Goal: Transaction & Acquisition: Purchase product/service

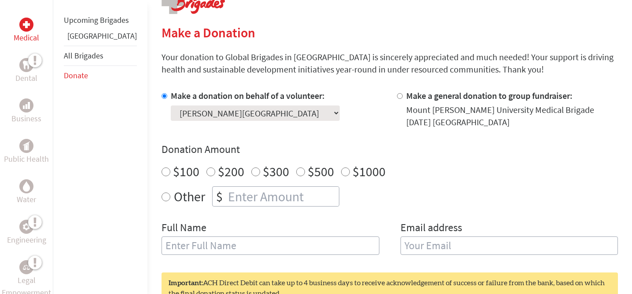
scroll to position [196, 0]
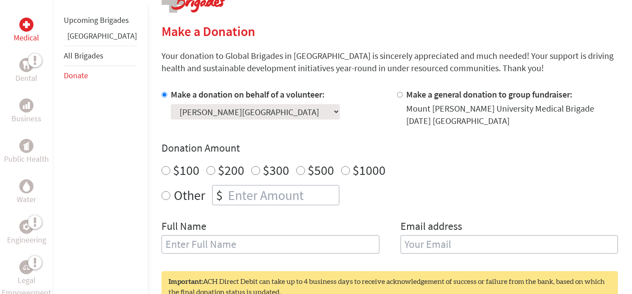
click at [251, 171] on input "$300" at bounding box center [255, 170] width 9 height 9
radio input "true"
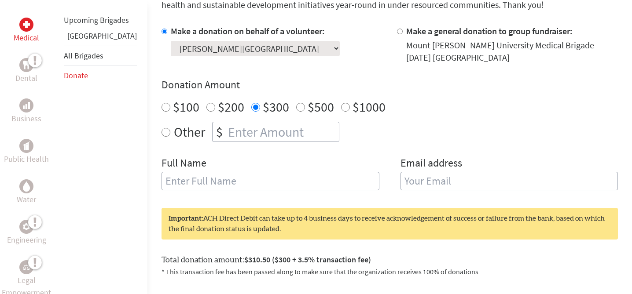
scroll to position [266, 0]
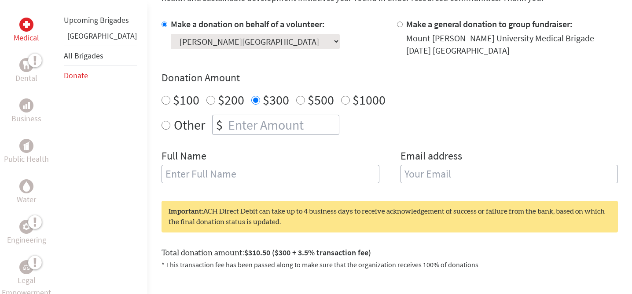
click at [353, 180] on input "text" at bounding box center [270, 174] width 218 height 18
type input "Anne Reinsborough"
click at [461, 179] on input "email" at bounding box center [509, 174] width 218 height 18
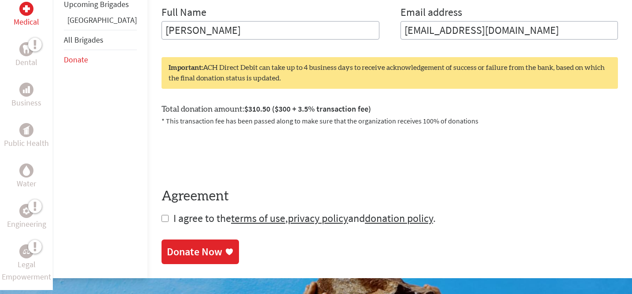
scroll to position [411, 0]
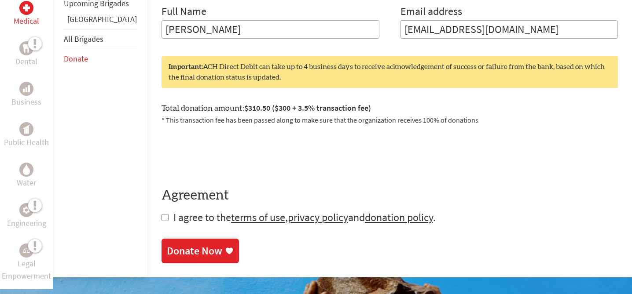
type input "areinsborough@gmail.com"
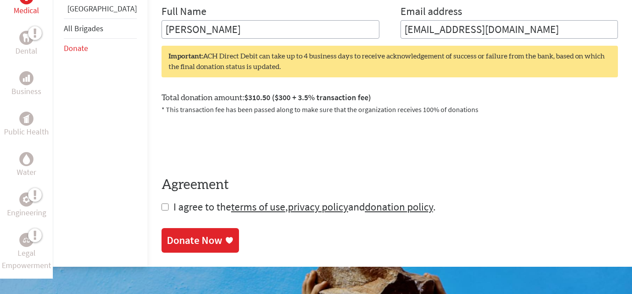
click at [161, 208] on input "checkbox" at bounding box center [164, 207] width 7 height 7
checkbox input "true"
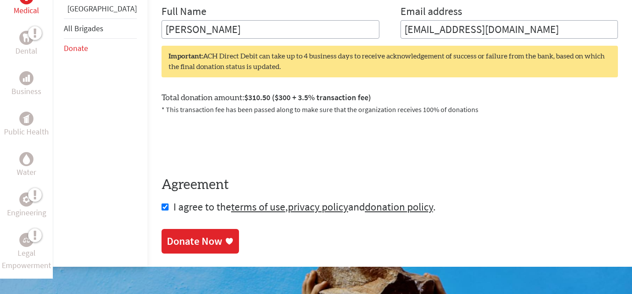
click at [171, 244] on div "Donate Now" at bounding box center [194, 242] width 55 height 14
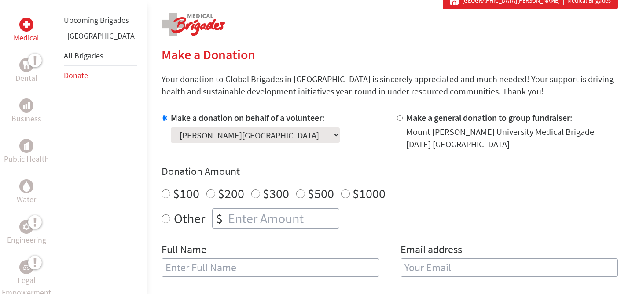
scroll to position [174, 0]
